Goal: Transaction & Acquisition: Subscribe to service/newsletter

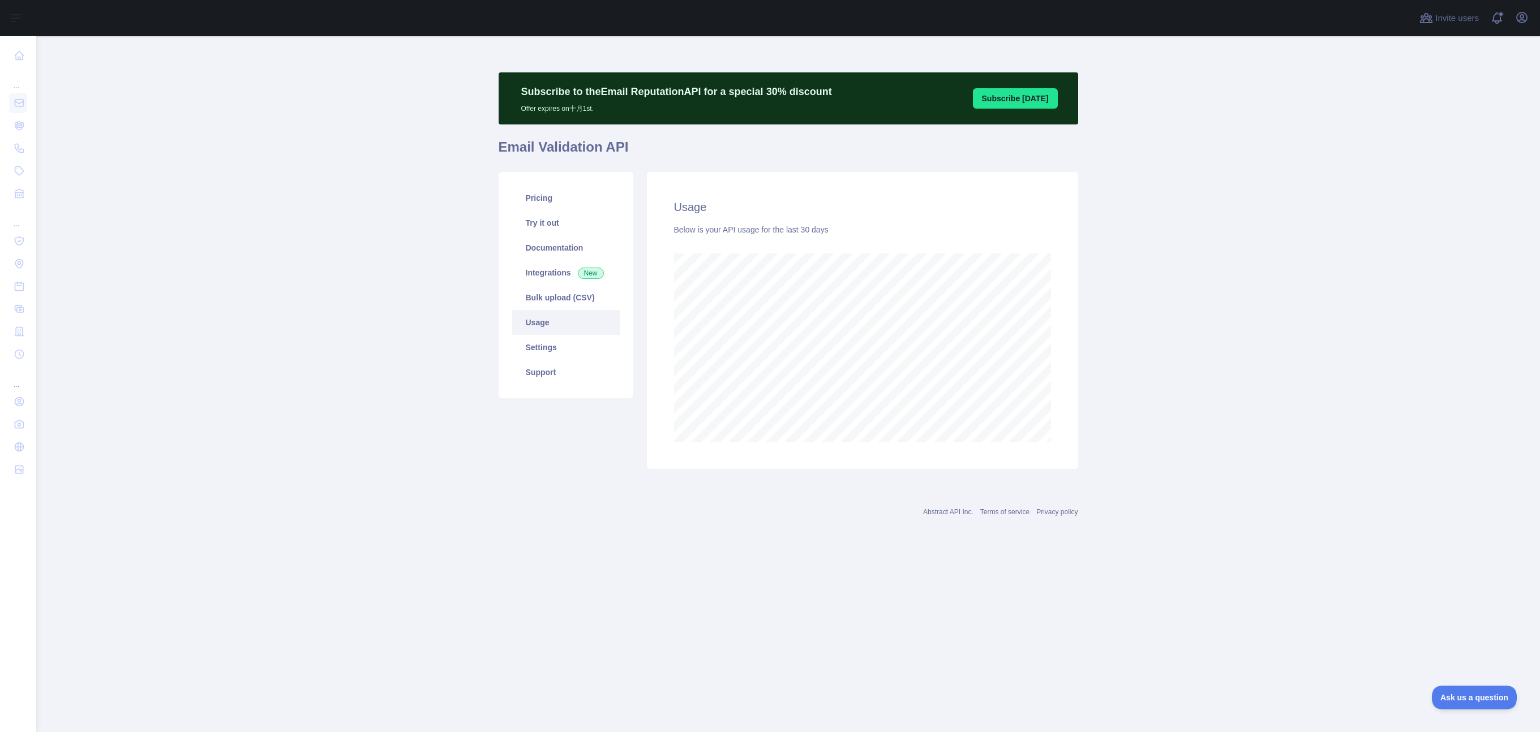
scroll to position [696, 1504]
click at [402, 338] on main "Subscribe to the Email Reputation API for a special 30 % discount Offer expires…" at bounding box center [788, 384] width 1504 height 696
click at [298, 236] on main "Subscribe to the Email Reputation API for a special 30 % discount Offer expires…" at bounding box center [788, 384] width 1504 height 696
click at [555, 200] on link "Pricing" at bounding box center [566, 198] width 108 height 25
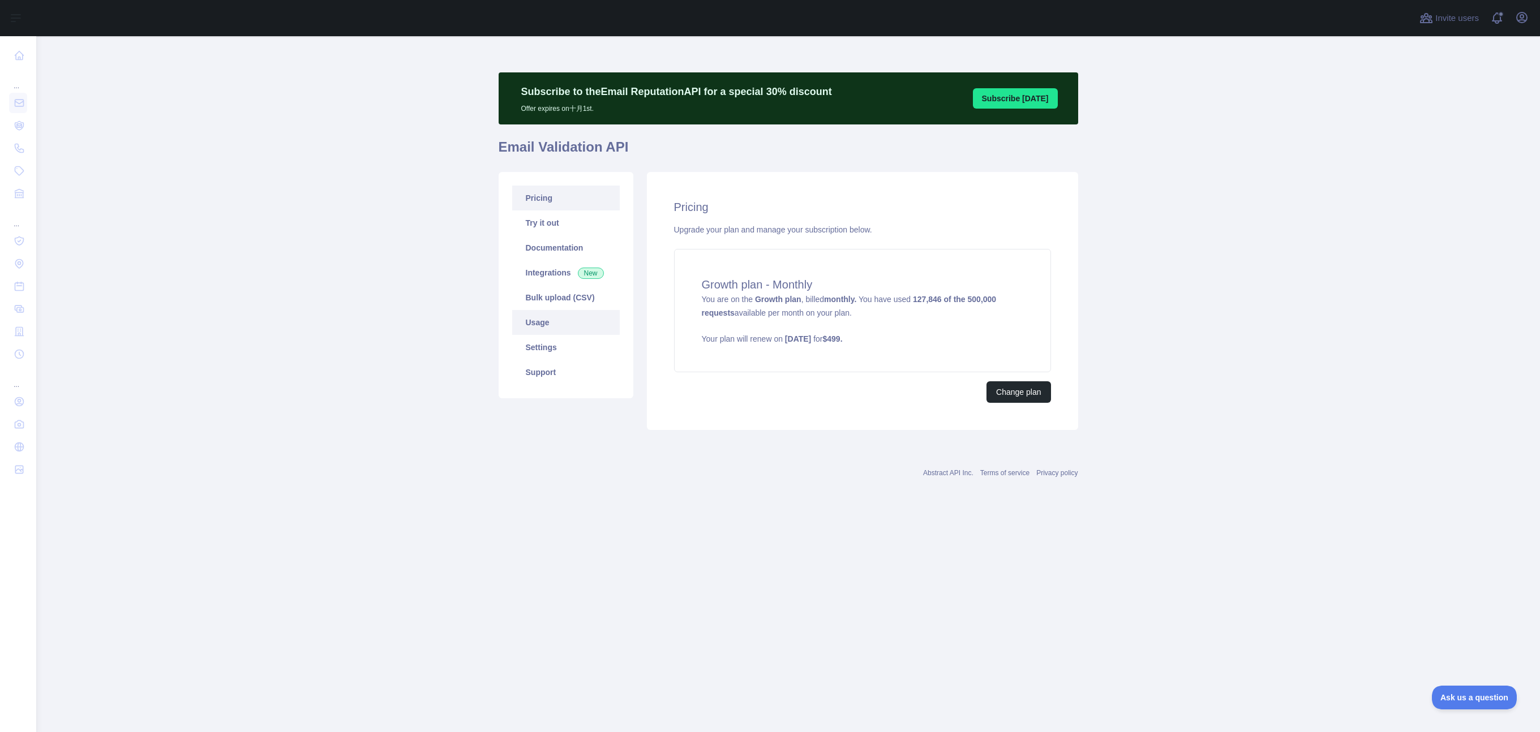
click at [558, 324] on link "Usage" at bounding box center [566, 322] width 108 height 25
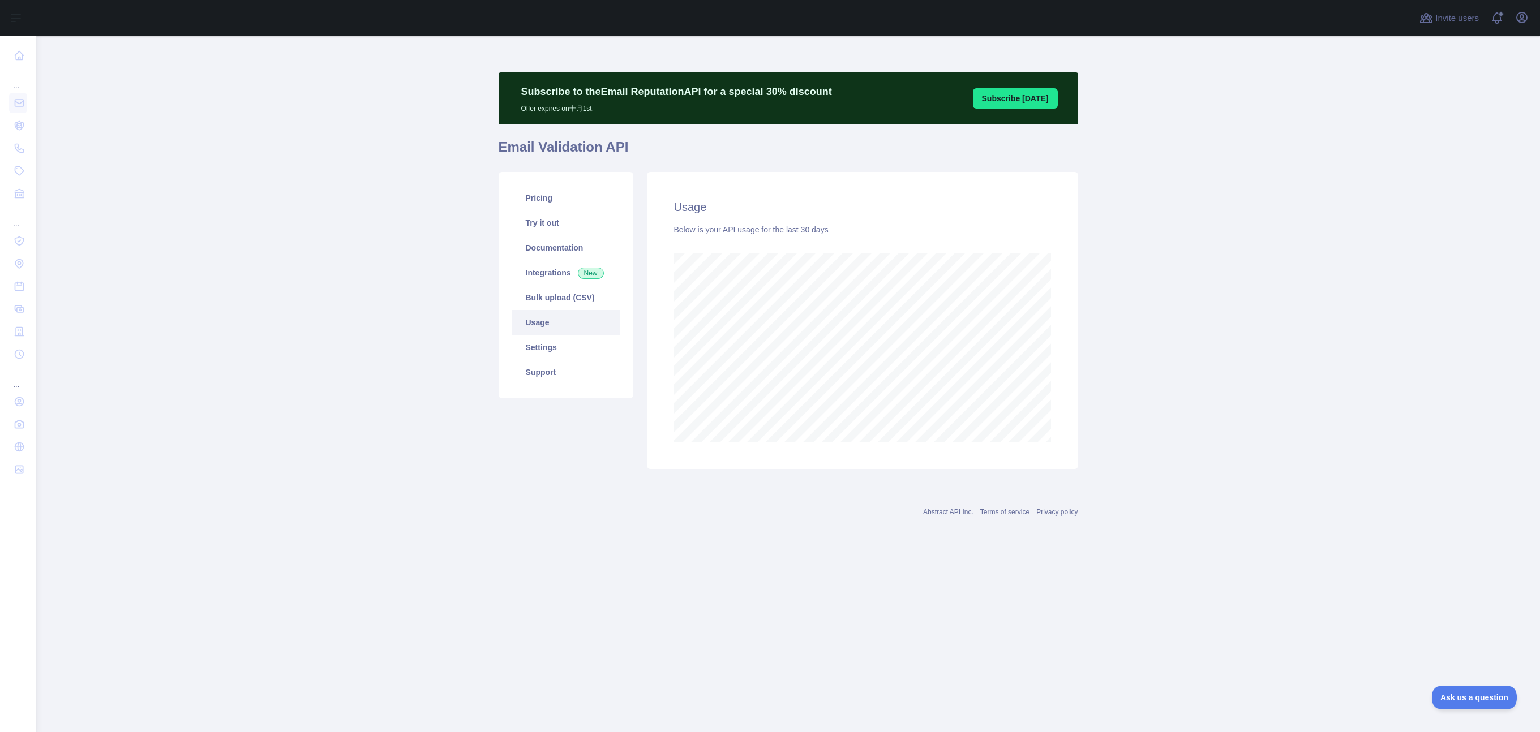
scroll to position [696, 1504]
click at [1300, 262] on main "Subscribe to the Email Reputation API for a special 30 % discount Offer expires…" at bounding box center [788, 384] width 1504 height 696
click at [361, 165] on main "Subscribe to the Email Reputation API for a special 30 % discount Offer expires…" at bounding box center [788, 384] width 1504 height 696
drag, startPoint x: 294, startPoint y: 154, endPoint x: 283, endPoint y: 80, distance: 75.0
click at [295, 154] on main "Subscribe to the Email Reputation API for a special 30 % discount Offer expires…" at bounding box center [788, 384] width 1504 height 696
